Goal: Check status: Check status

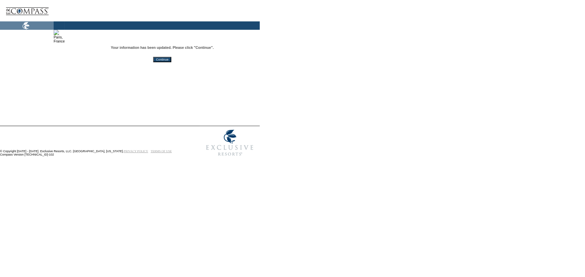
click at [171, 61] on input "Continue" at bounding box center [162, 59] width 18 height 5
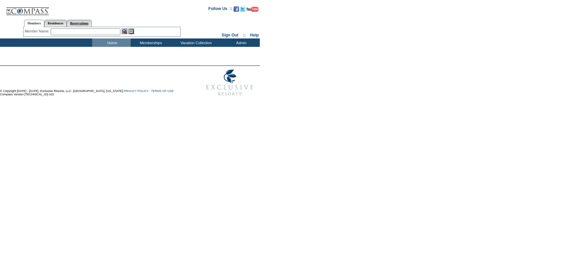
click at [85, 22] on link "Reservations" at bounding box center [79, 23] width 25 height 7
paste input "1763428"
type input "1763428"
click at [84, 29] on img at bounding box center [83, 31] width 6 height 6
